Goal: Information Seeking & Learning: Learn about a topic

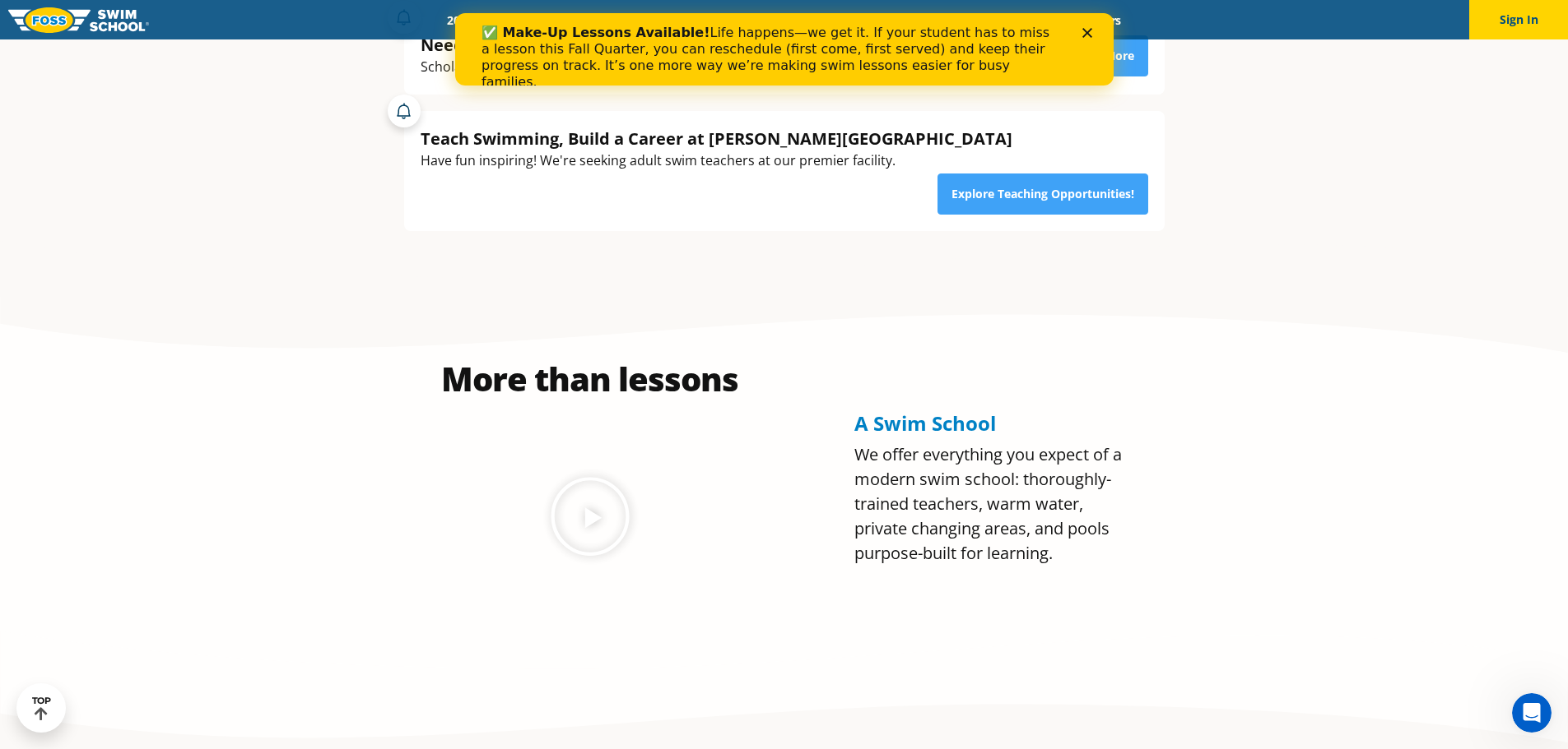
scroll to position [635, 0]
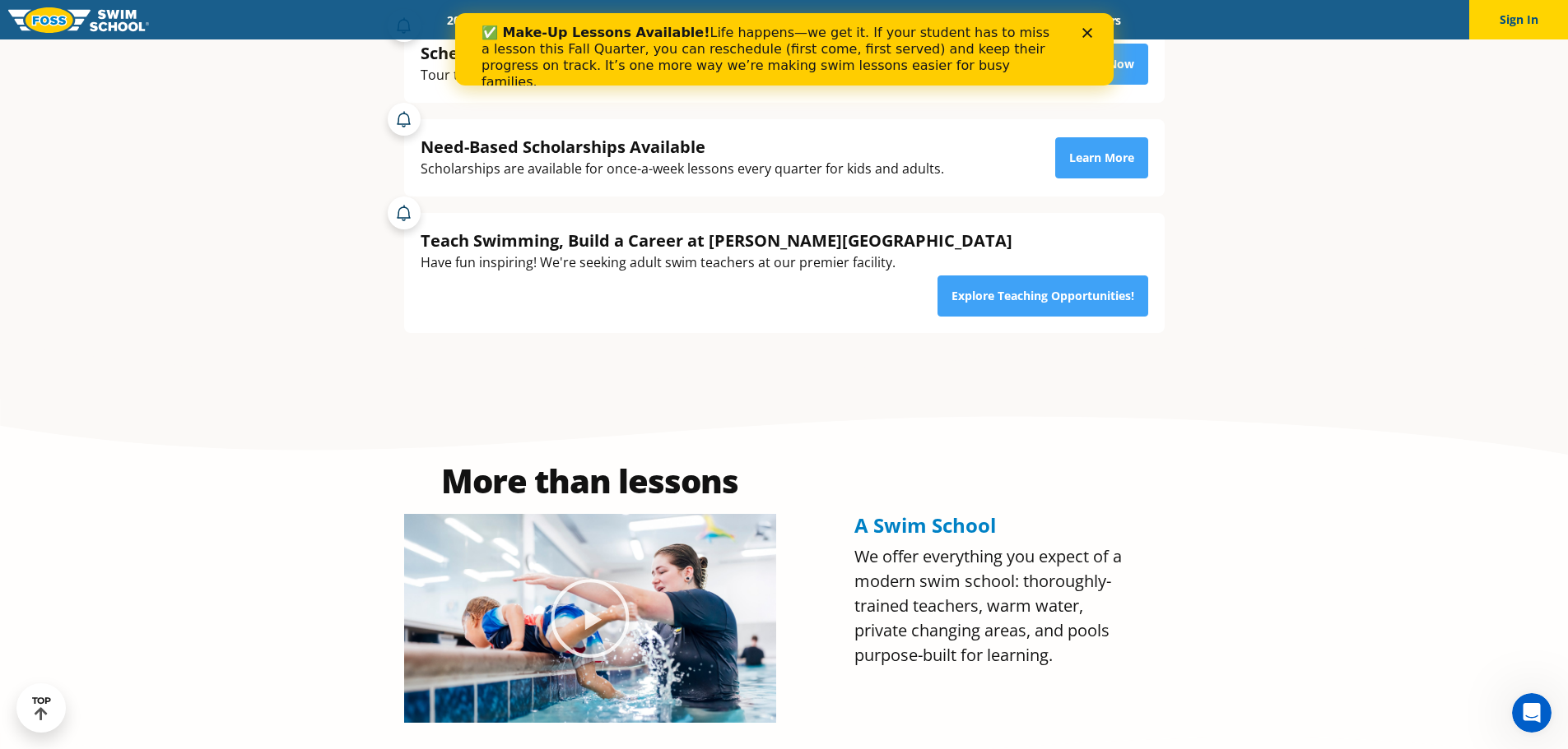
click at [1095, 26] on div "✅ Make-Up Lessons Available! Life happens—we get it. If your student has to mis…" at bounding box center [783, 57] width 658 height 75
click at [1086, 29] on icon "Close" at bounding box center [1086, 32] width 10 height 10
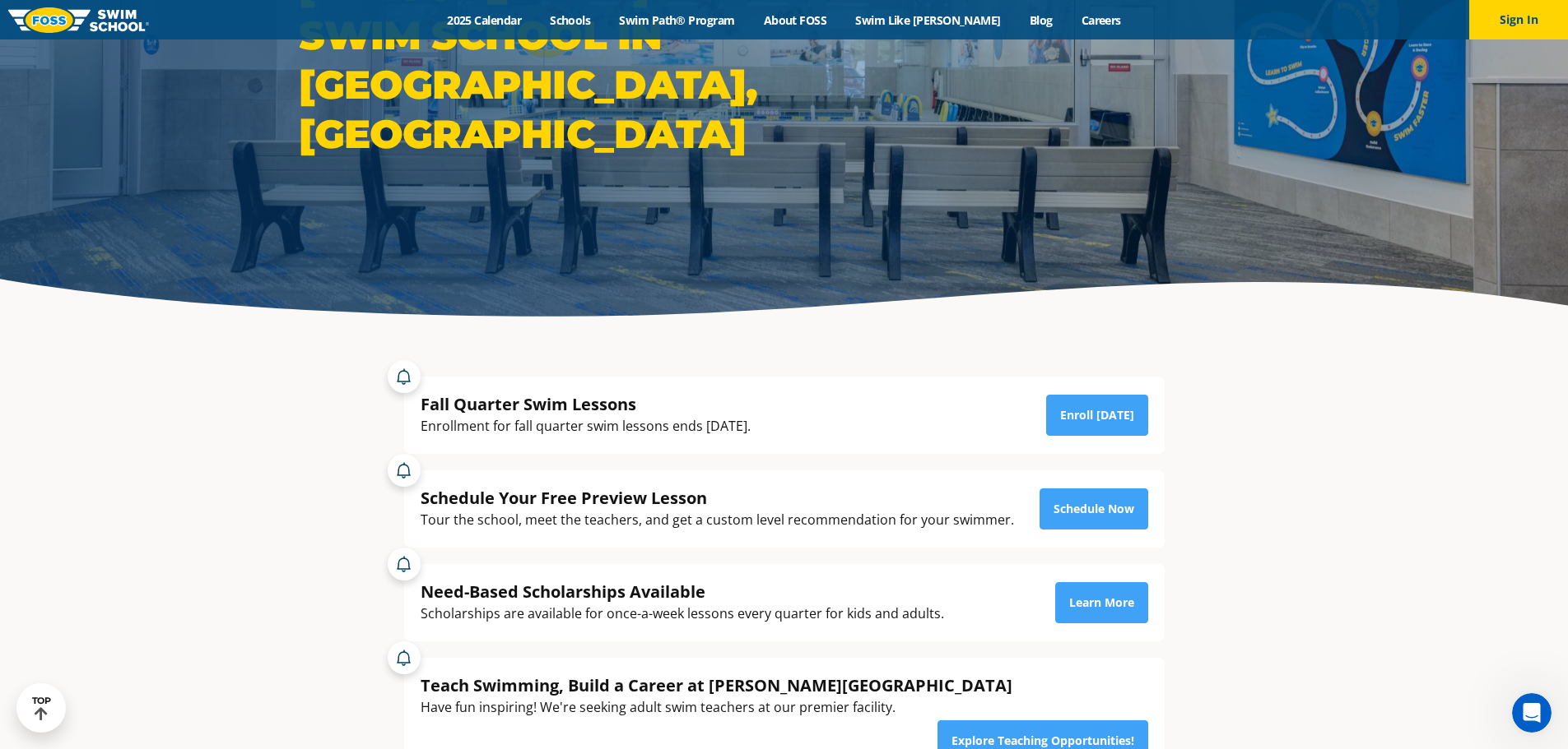
scroll to position [0, 0]
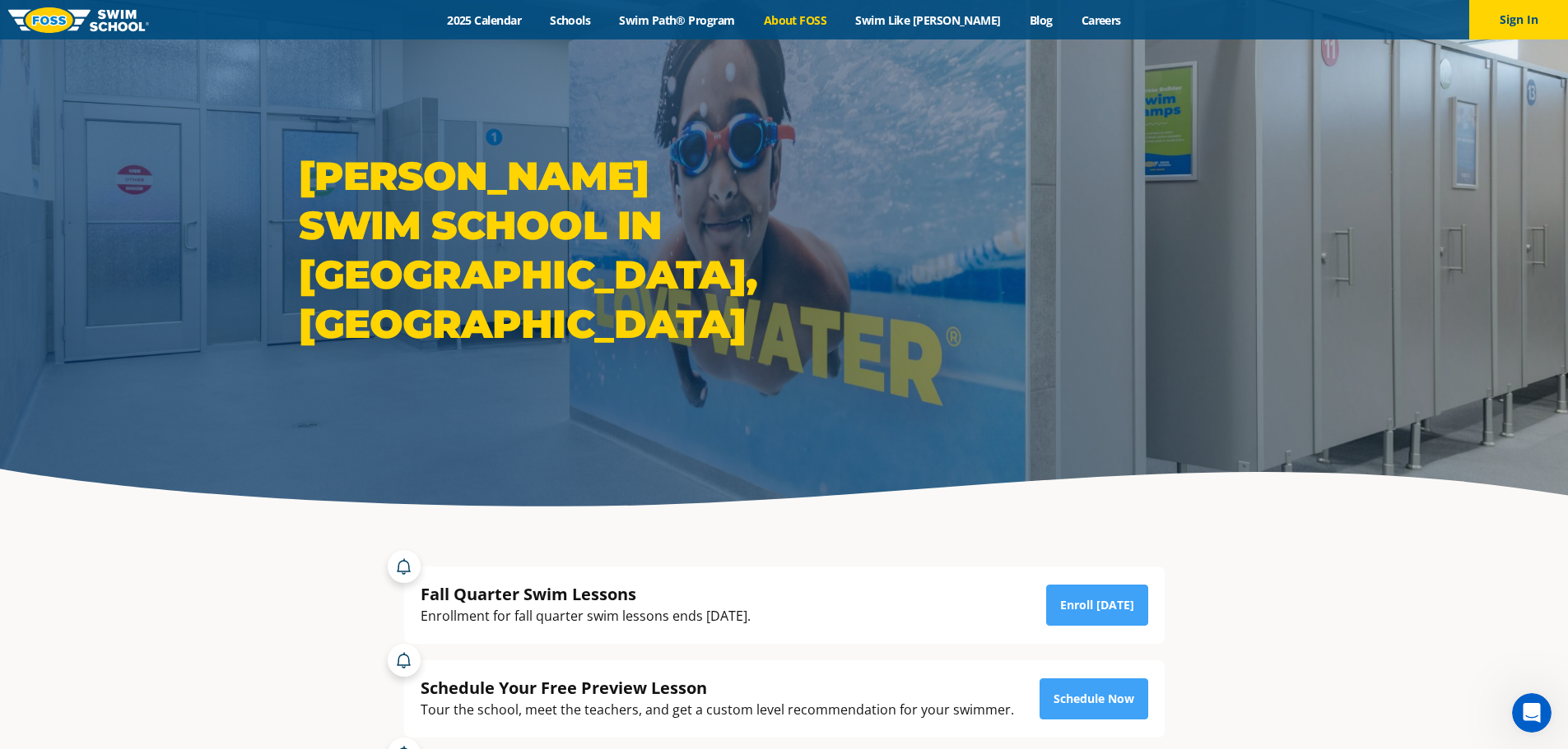
click at [835, 25] on link "About FOSS" at bounding box center [795, 19] width 92 height 16
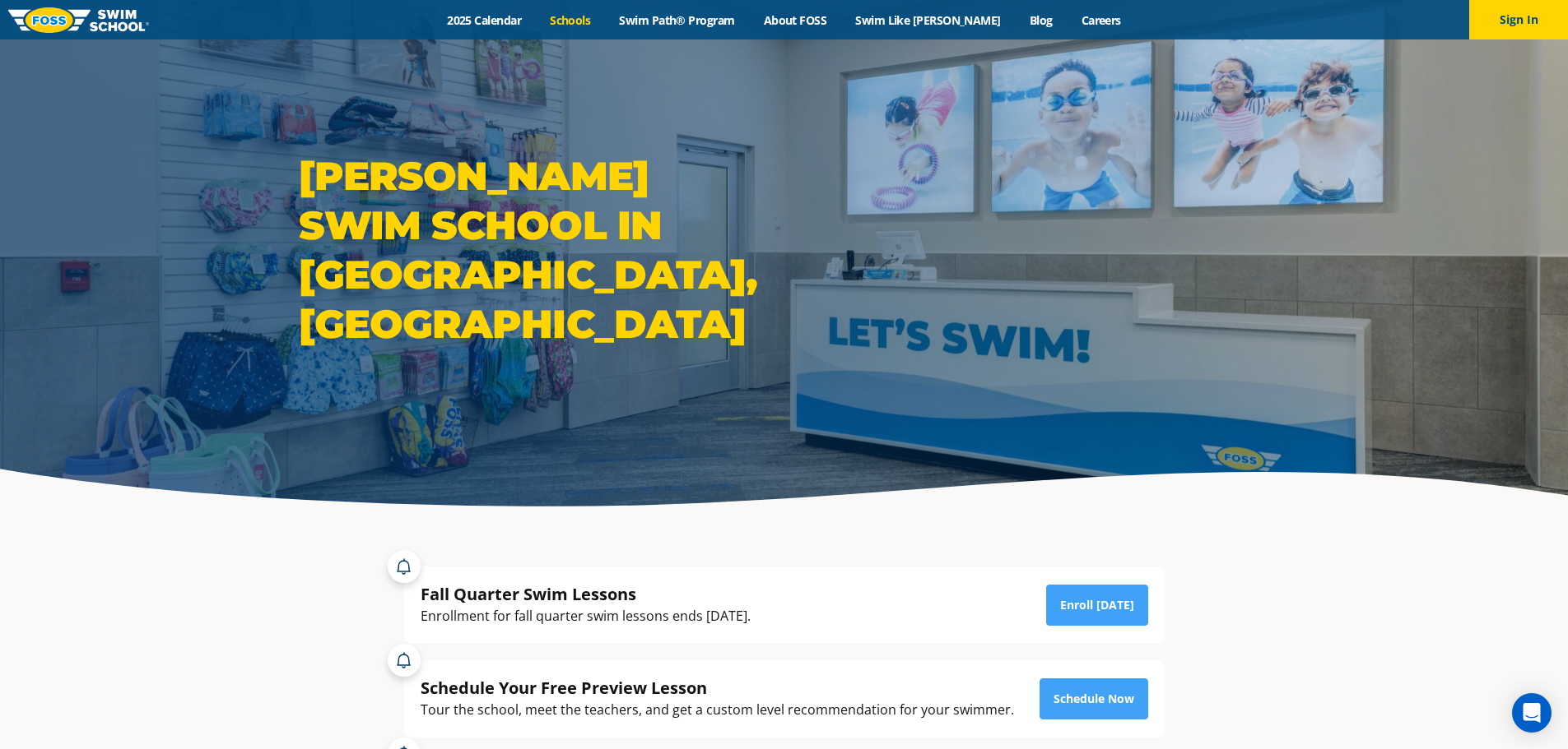
click at [598, 18] on link "Schools" at bounding box center [570, 19] width 69 height 16
click at [805, 22] on link "About FOSS" at bounding box center [795, 19] width 92 height 16
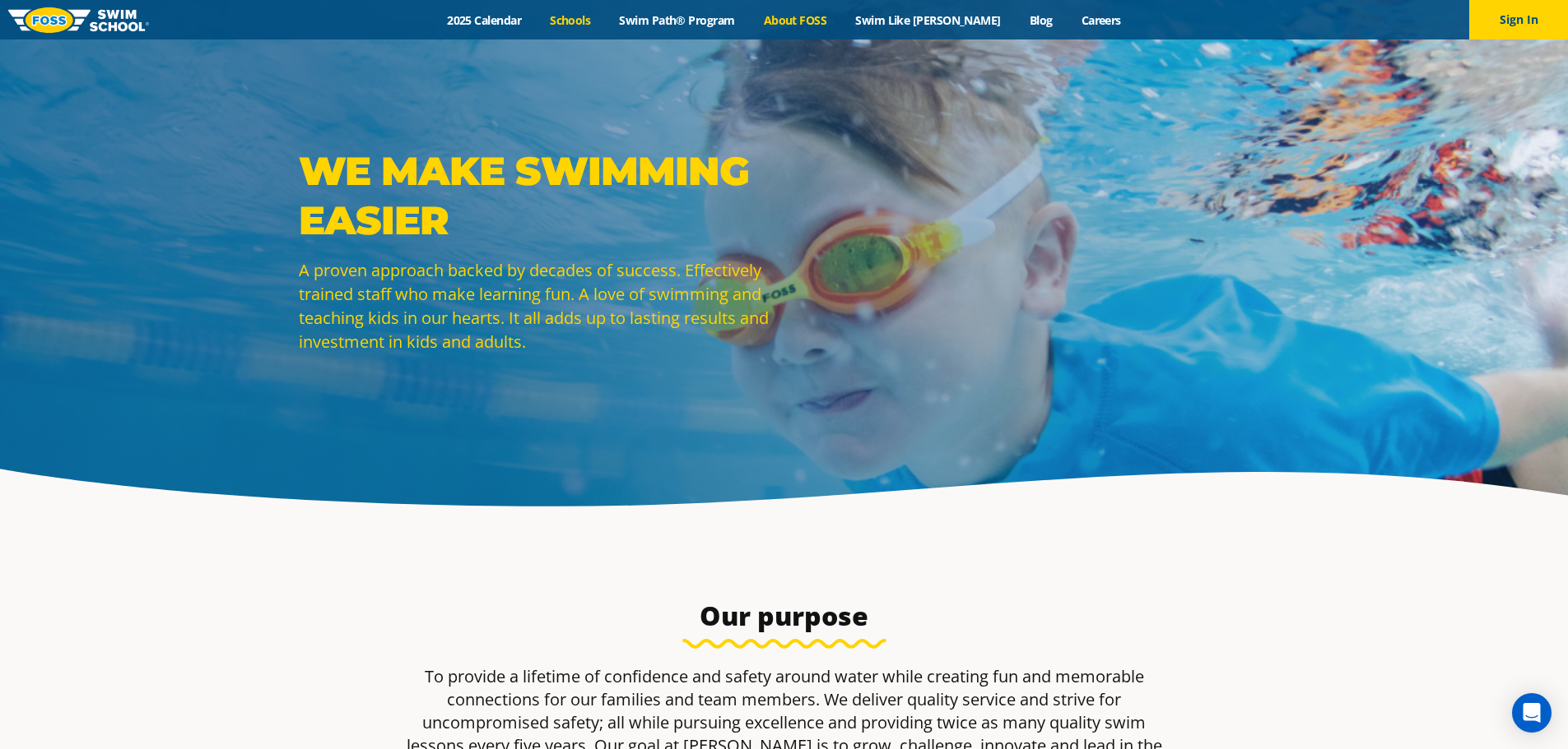
click at [604, 16] on link "Schools" at bounding box center [570, 19] width 69 height 16
click at [686, 19] on link "Swim Path® Program" at bounding box center [677, 19] width 144 height 16
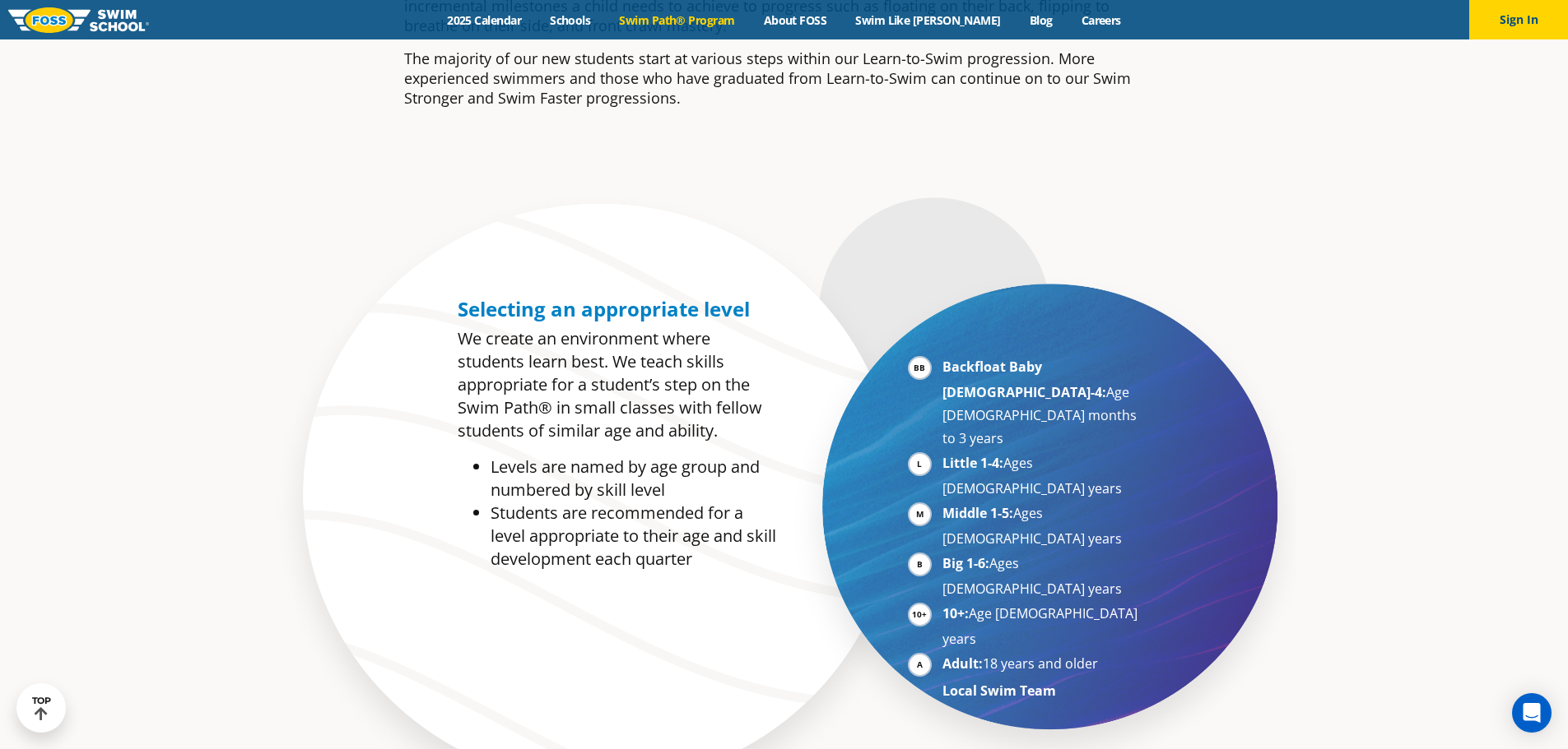
scroll to position [165, 0]
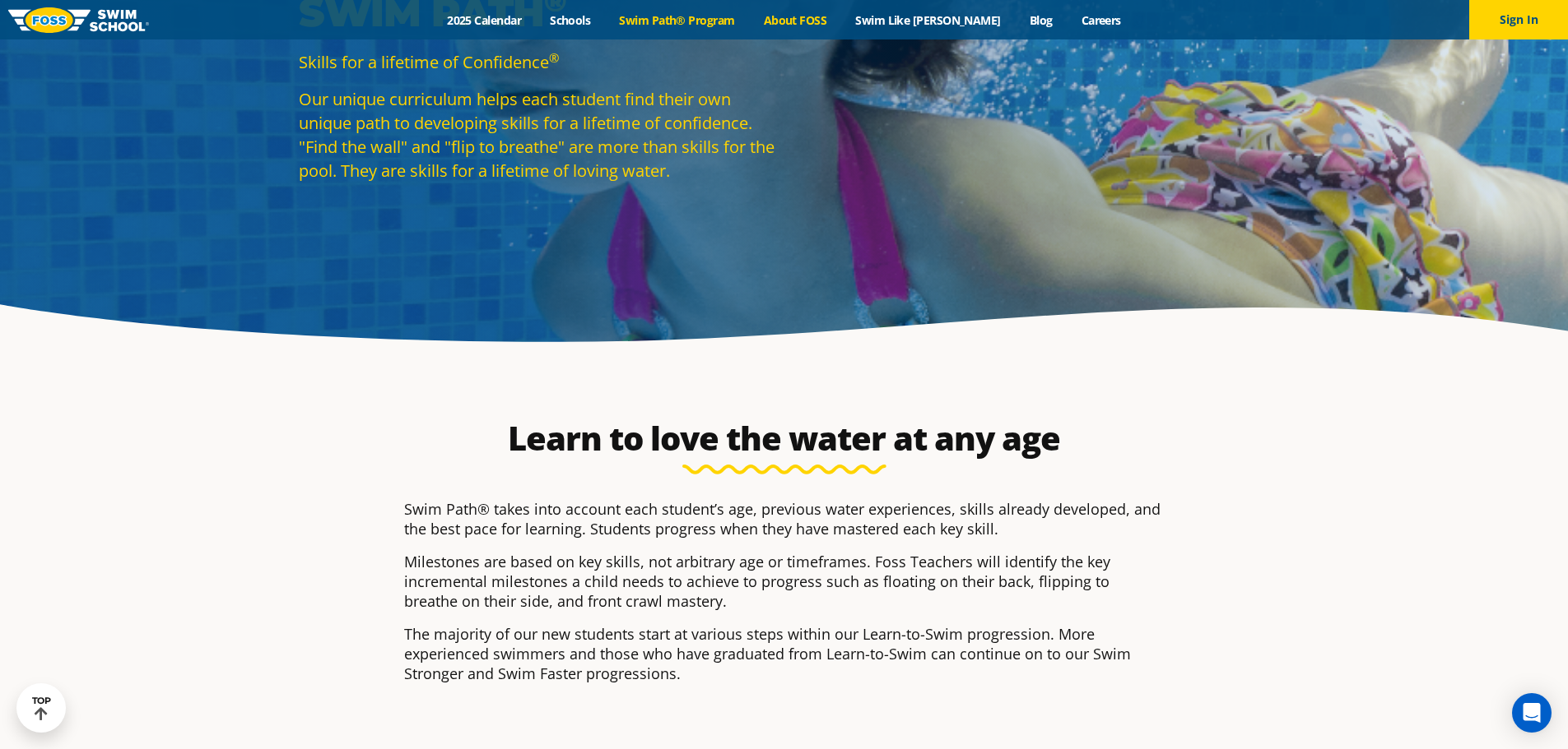
click at [826, 13] on link "About FOSS" at bounding box center [795, 19] width 92 height 16
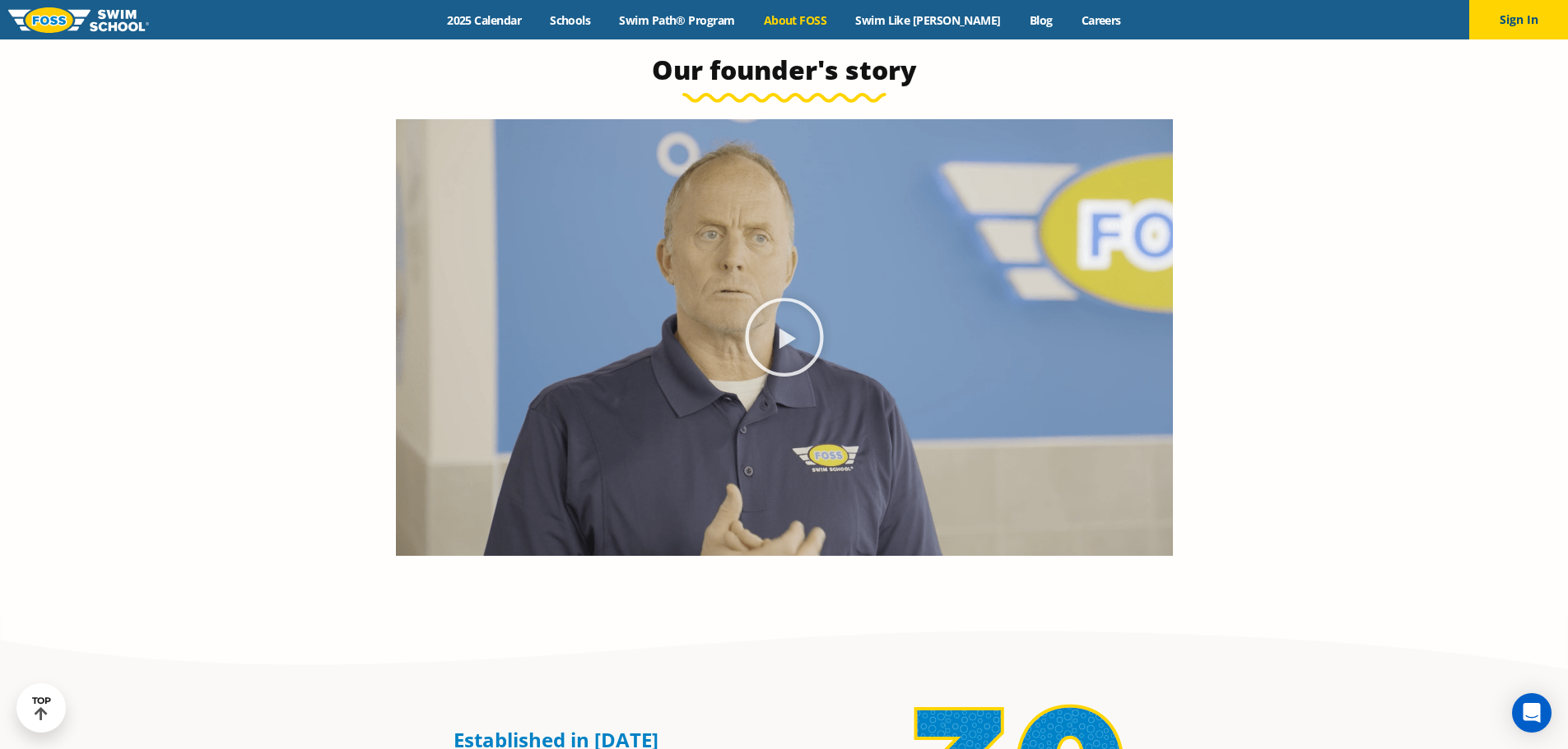
click at [782, 329] on icon "Play Video" at bounding box center [784, 337] width 82 height 82
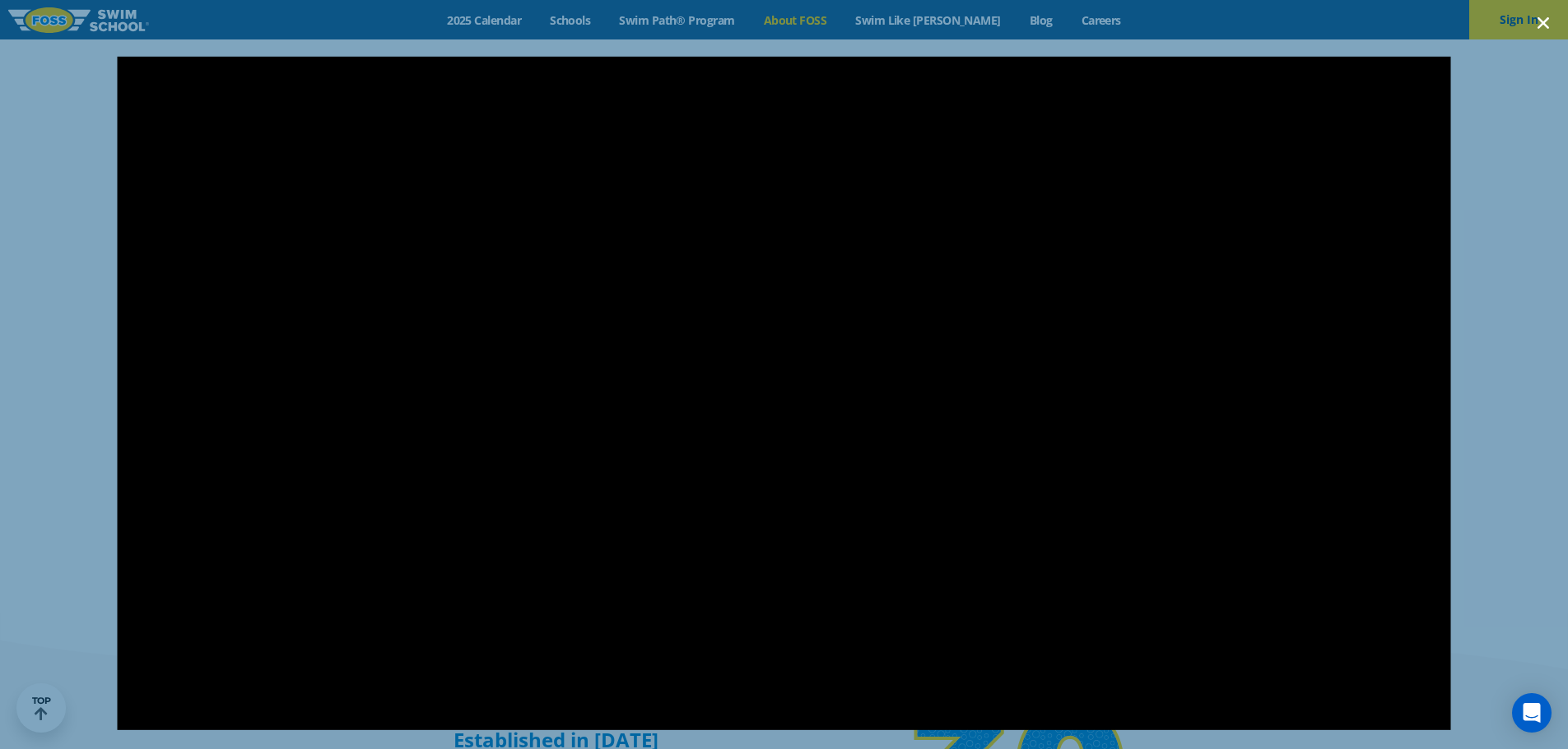
click at [1550, 19] on icon "Close (Esc)" at bounding box center [1543, 23] width 17 height 17
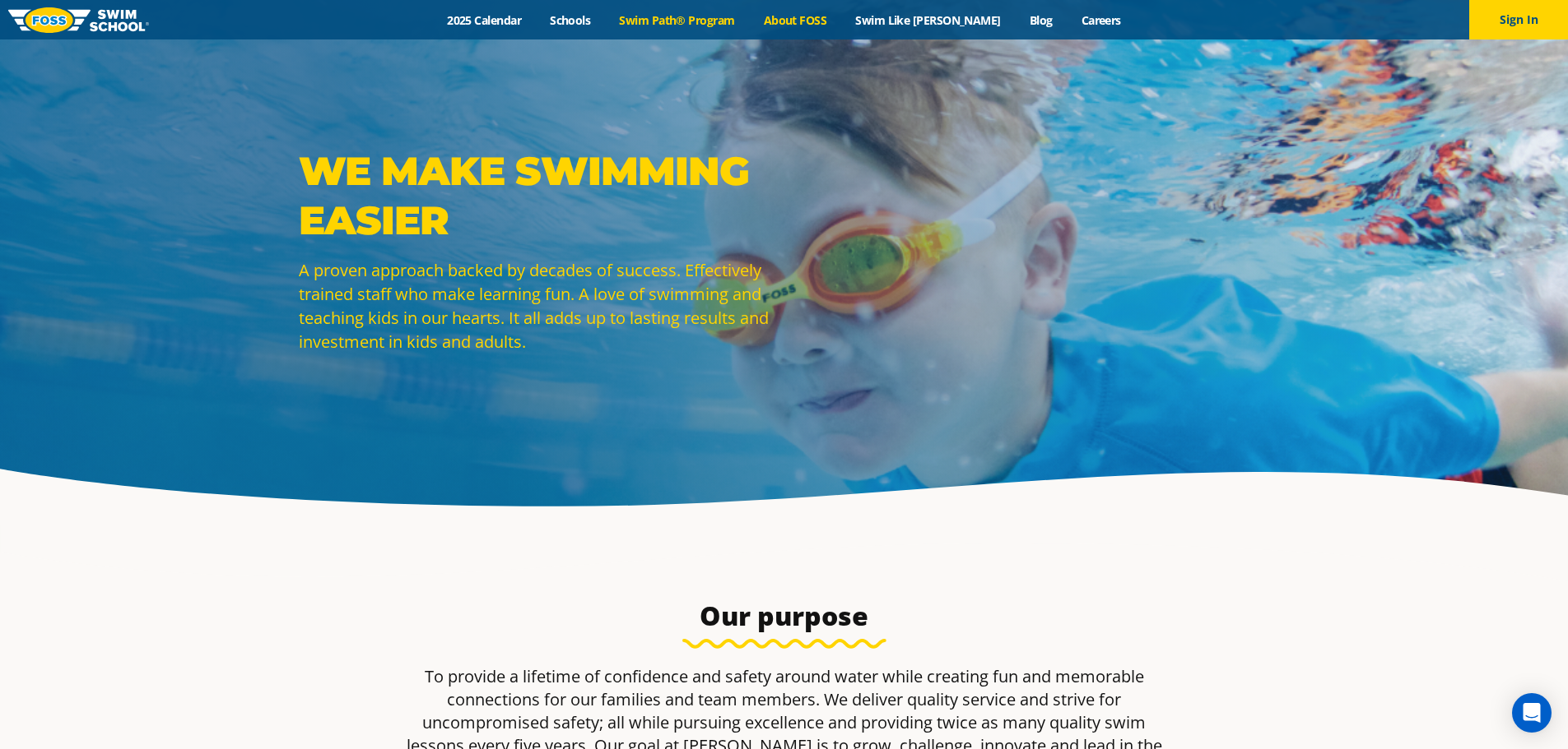
click at [682, 15] on link "Swim Path® Program" at bounding box center [677, 19] width 144 height 16
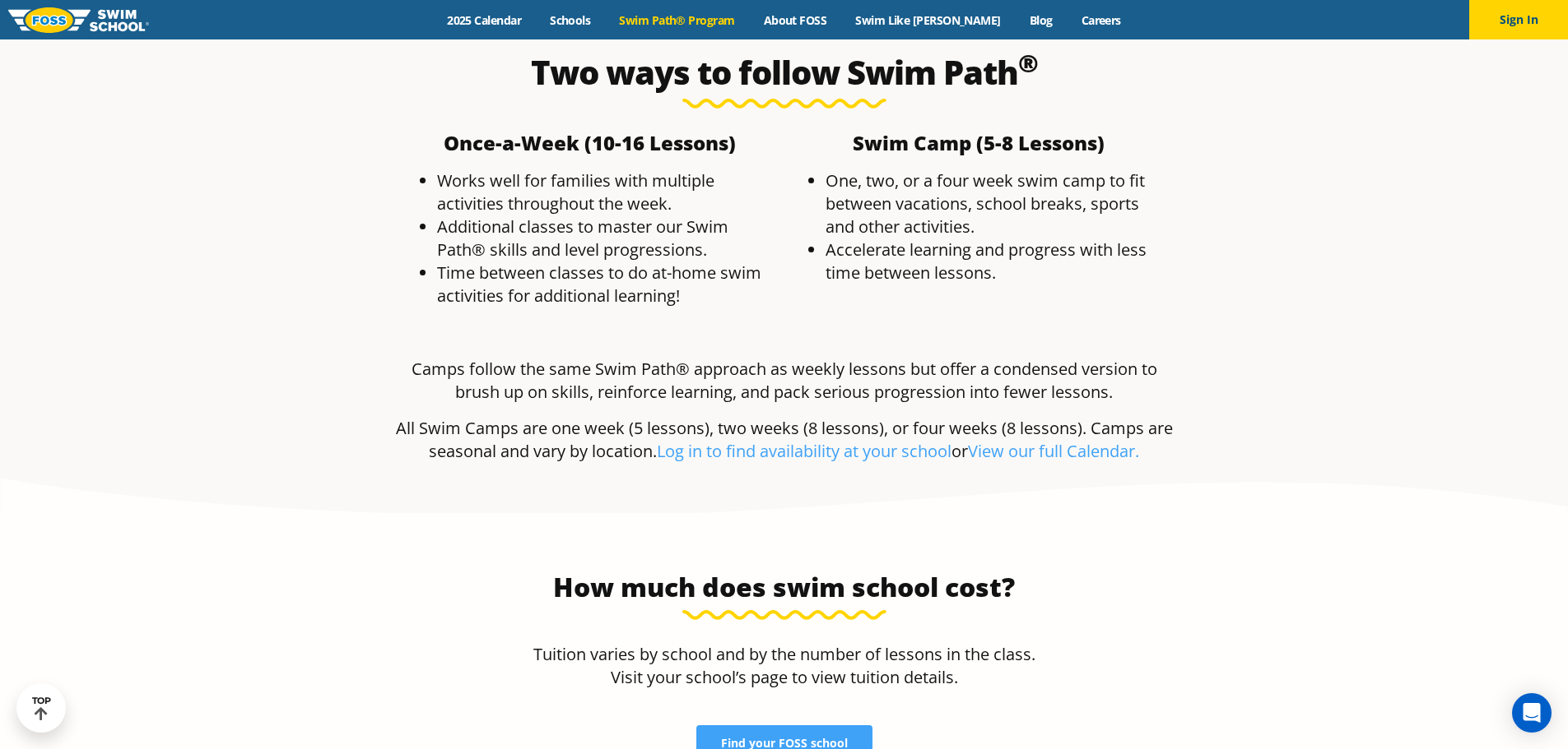
scroll to position [3208, 0]
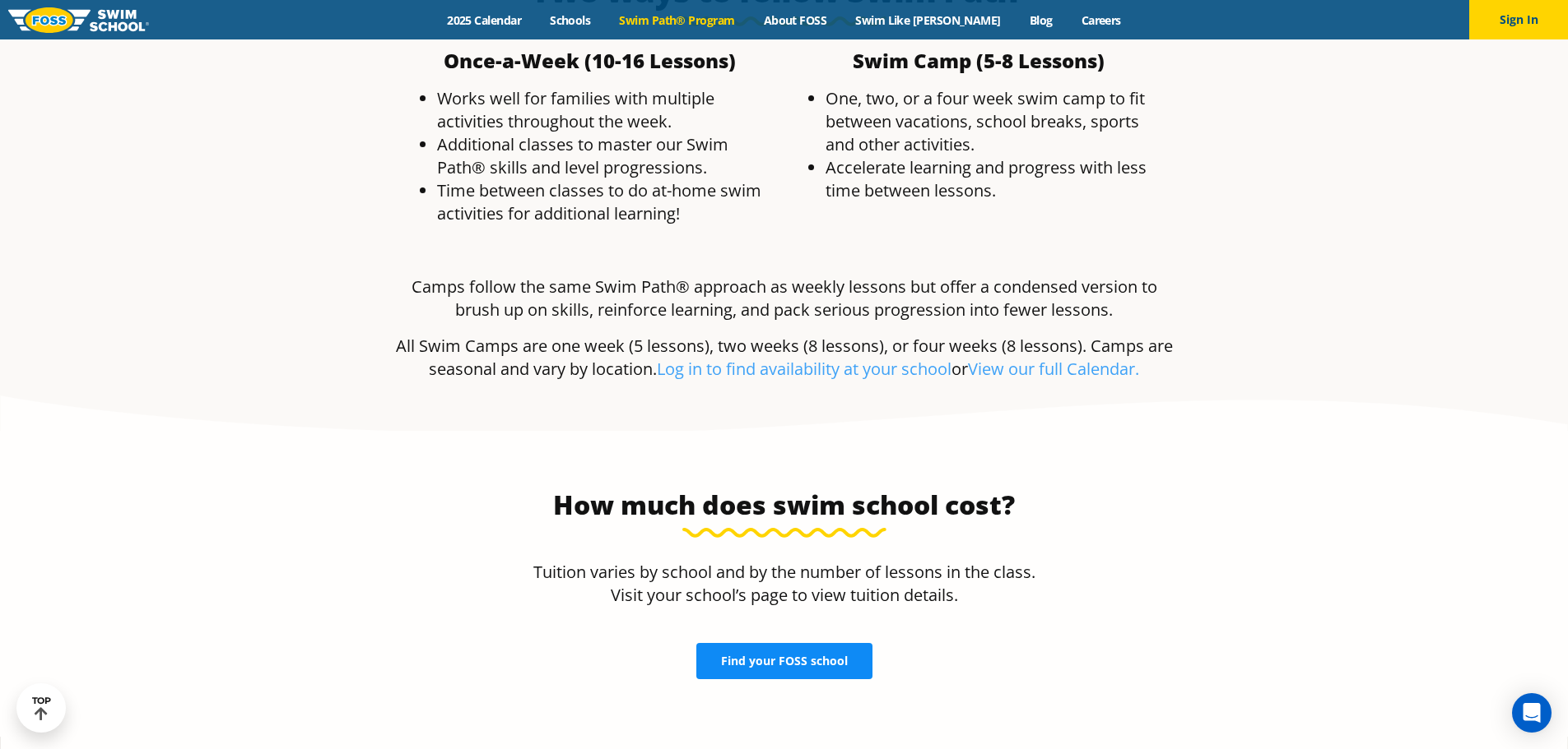
click at [781, 655] on span "Find your FOSS school" at bounding box center [784, 661] width 127 height 12
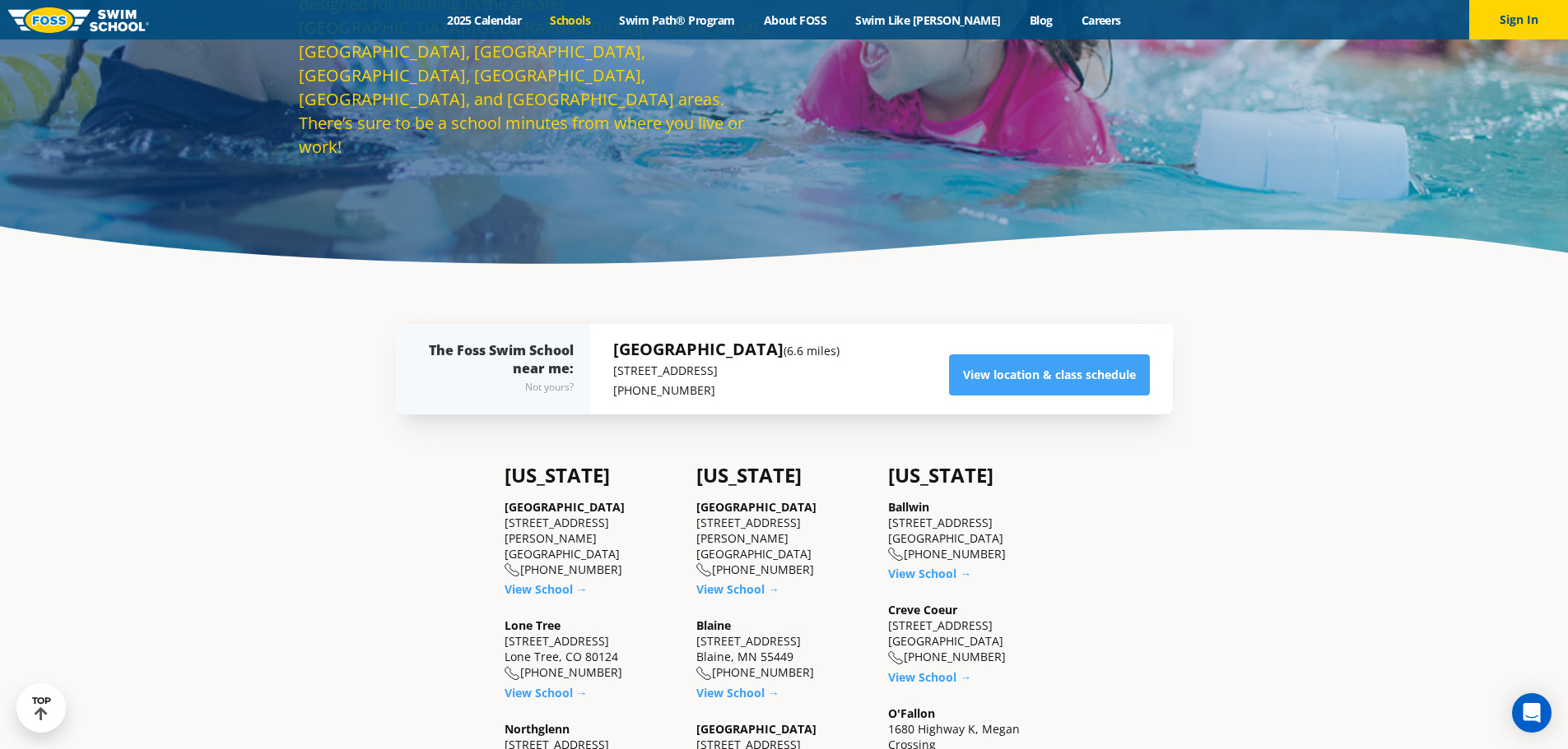
scroll to position [247, 0]
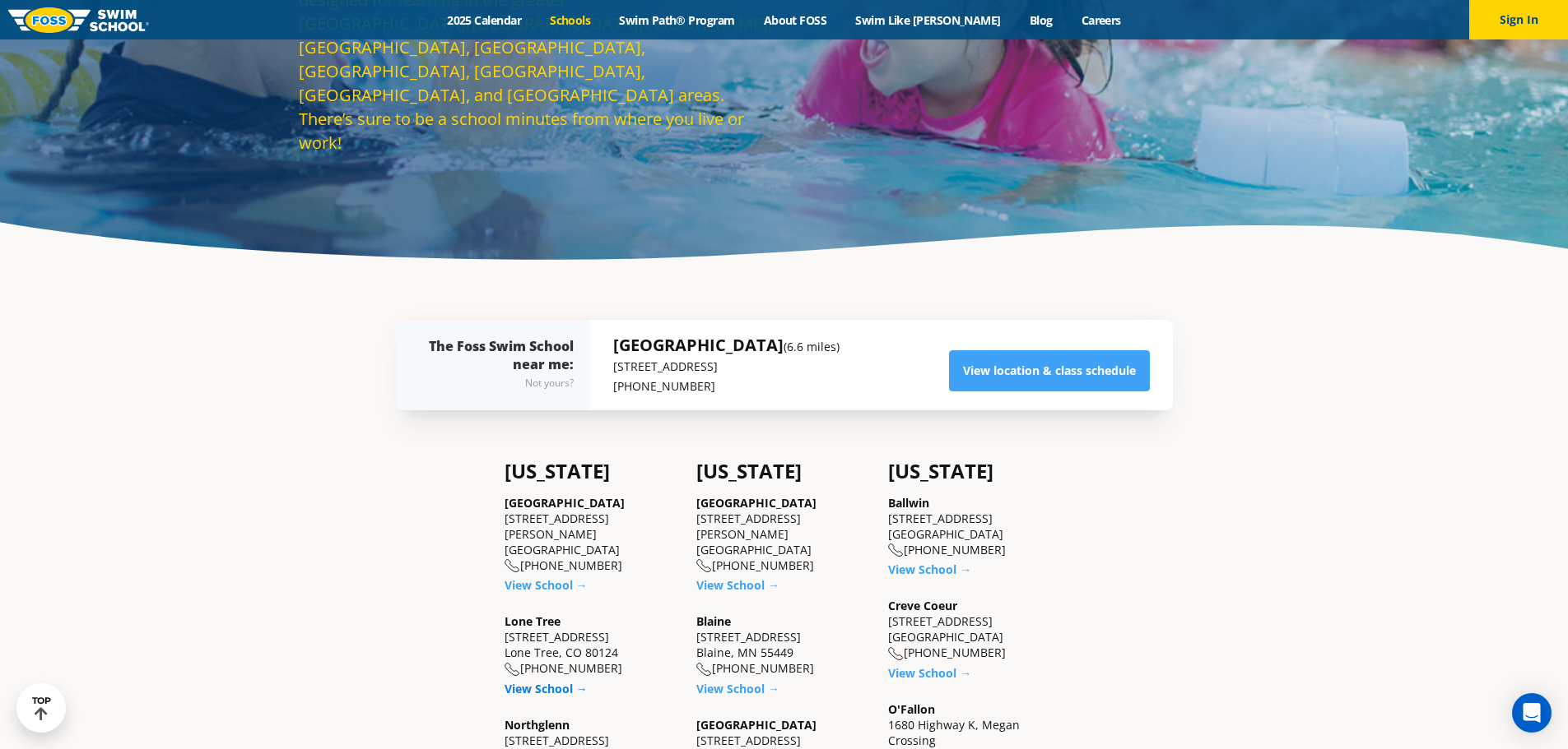
click at [529, 681] on link "View School →" at bounding box center [546, 688] width 83 height 16
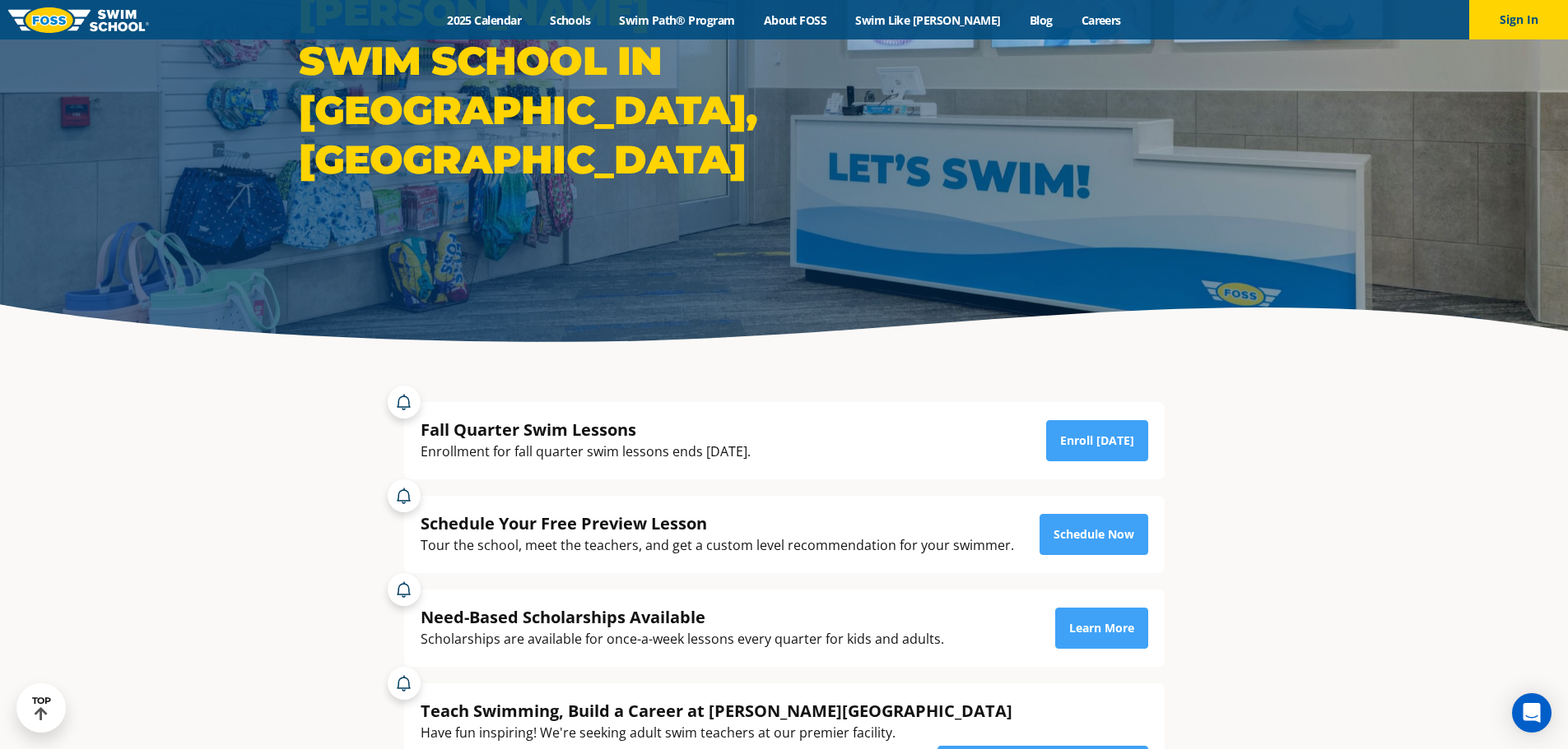
scroll to position [247, 0]
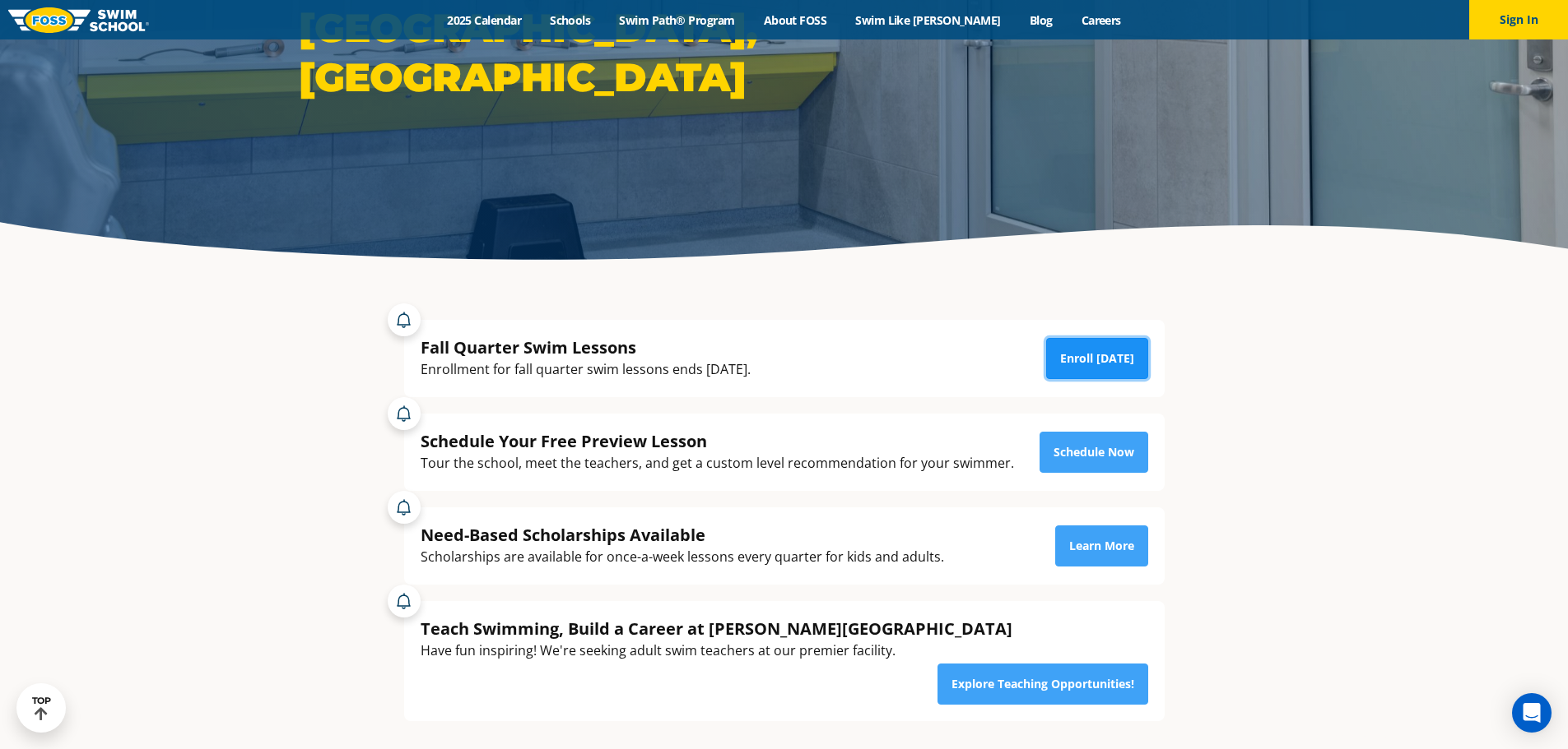
click at [1088, 352] on link "Enroll Today" at bounding box center [1097, 358] width 102 height 41
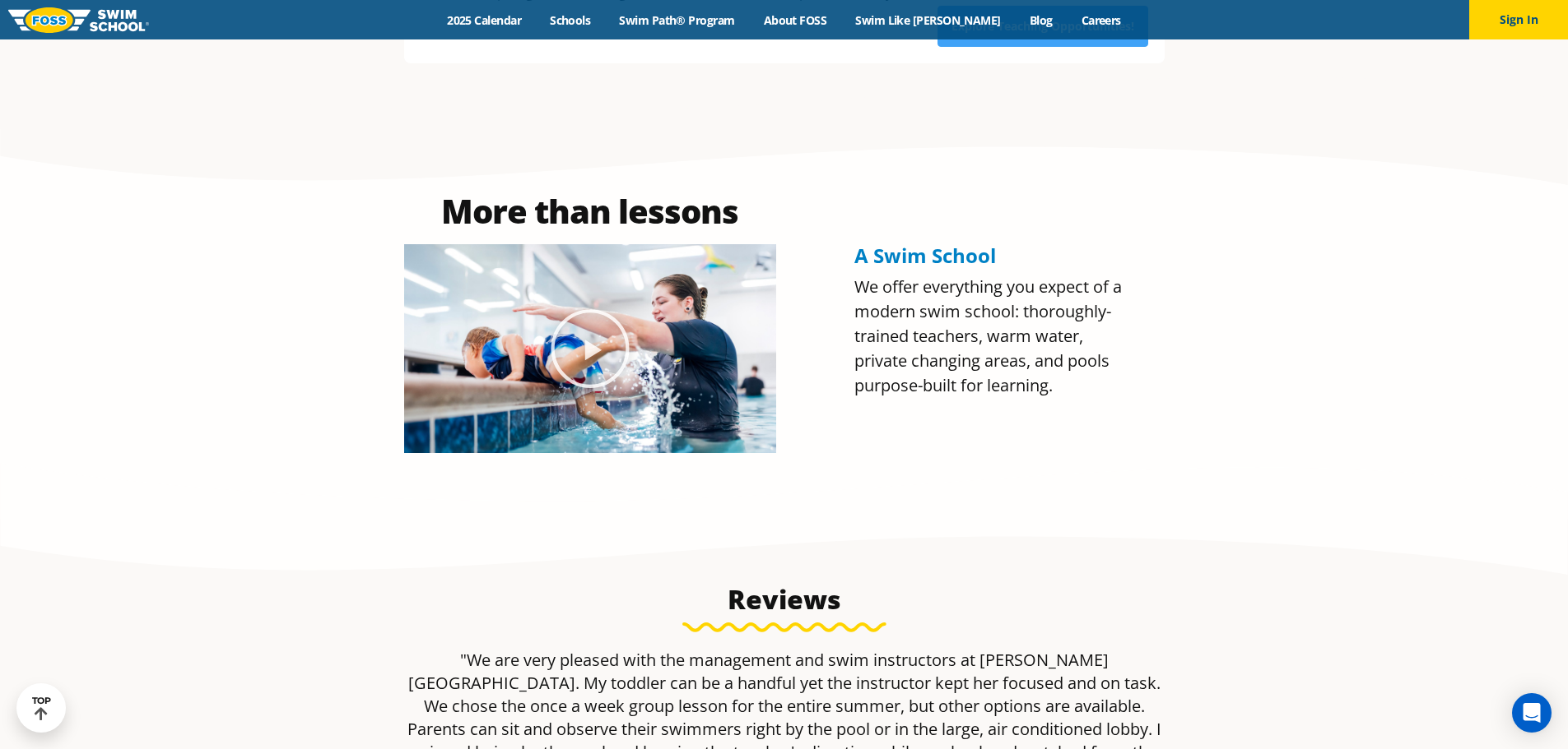
scroll to position [576, 0]
